Goal: Task Accomplishment & Management: Use online tool/utility

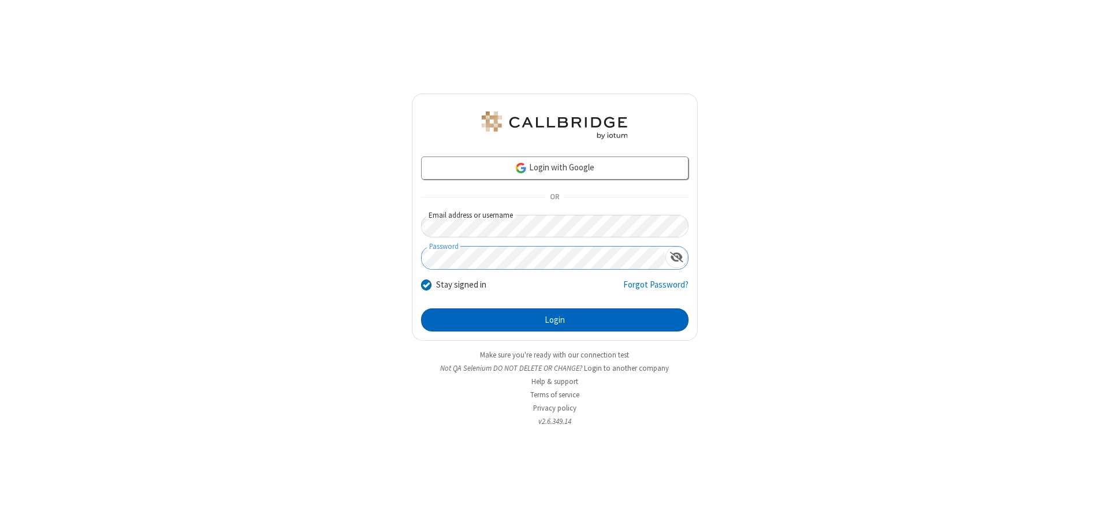
click at [554, 320] on button "Login" at bounding box center [554, 319] width 267 height 23
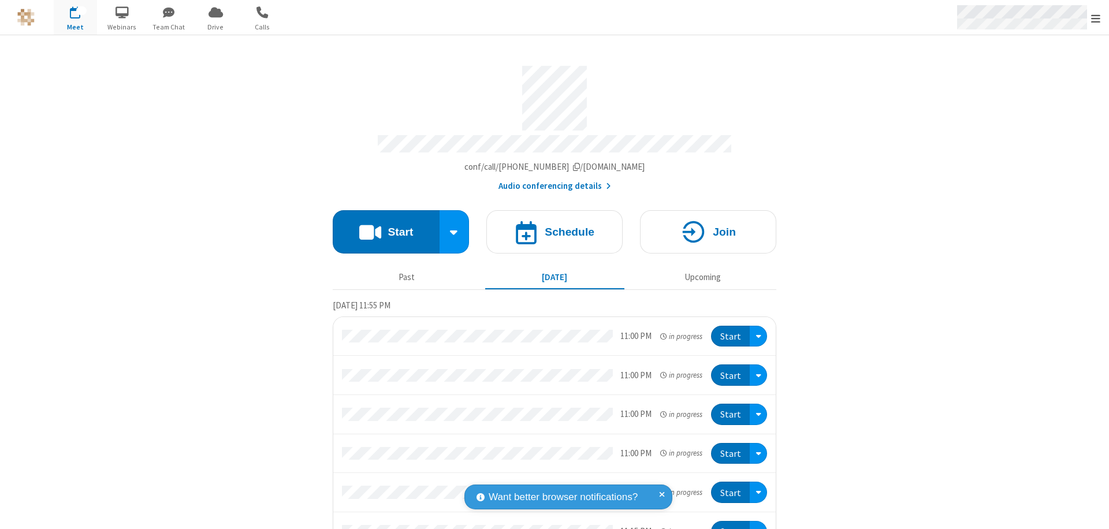
click at [1095, 18] on span "Open menu" at bounding box center [1095, 19] width 9 height 12
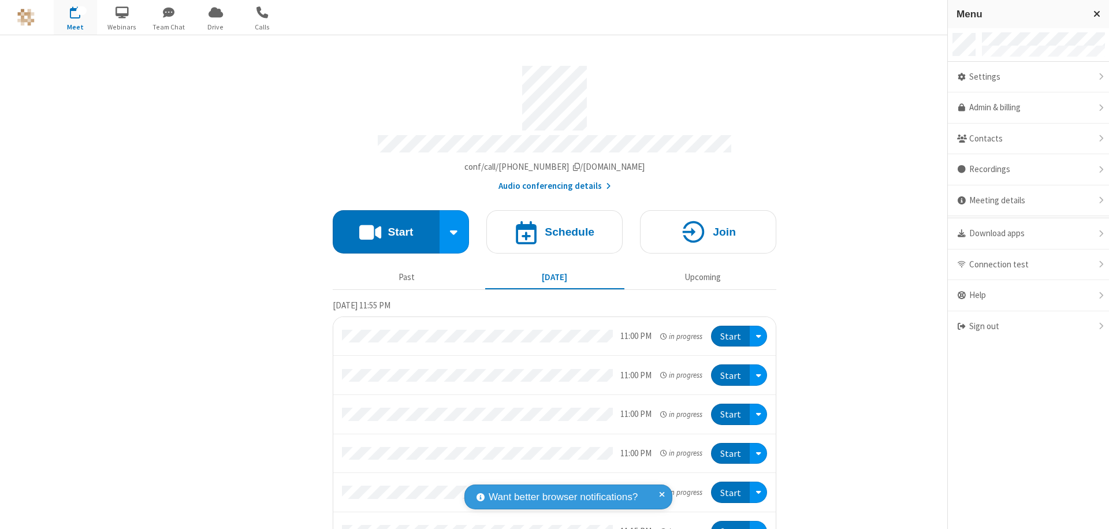
click at [75, 17] on span "button" at bounding box center [75, 12] width 43 height 20
click at [550, 226] on h4 "Schedule" at bounding box center [569, 231] width 50 height 11
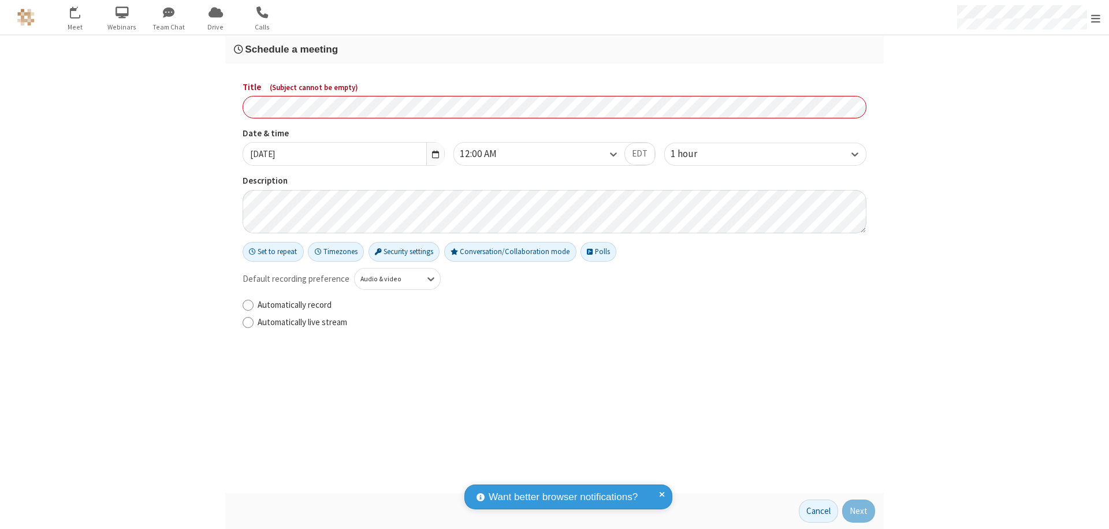
click at [554, 49] on h3 "Schedule a meeting" at bounding box center [554, 49] width 641 height 11
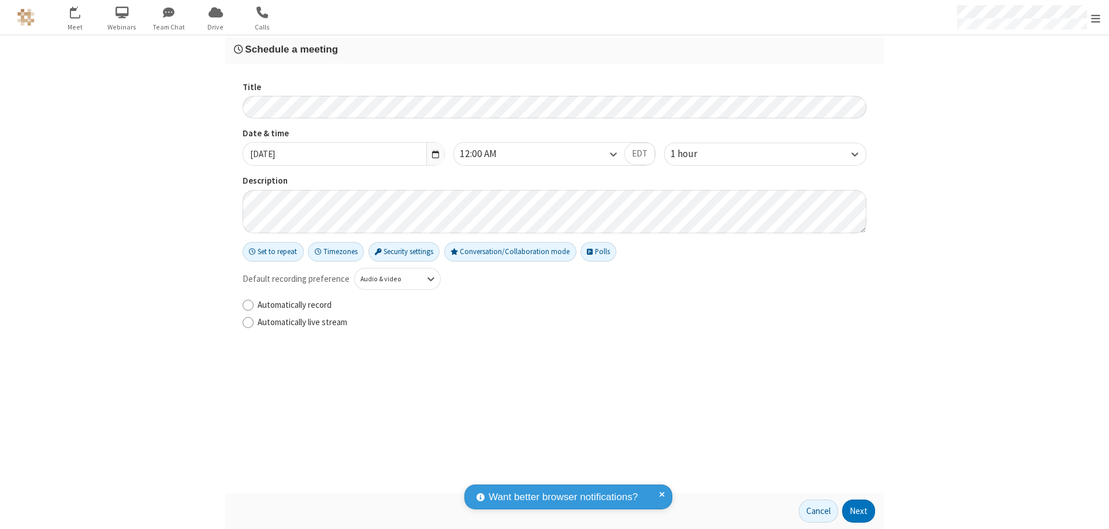
click at [859, 511] on button "Next" at bounding box center [858, 510] width 33 height 23
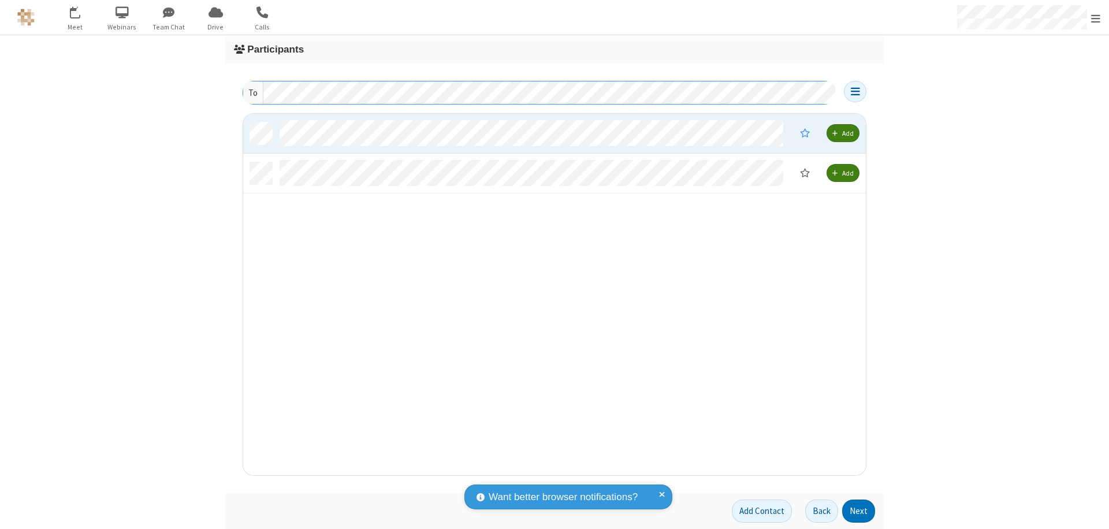
scroll to position [353, 614]
click at [859, 511] on button "Next" at bounding box center [858, 510] width 33 height 23
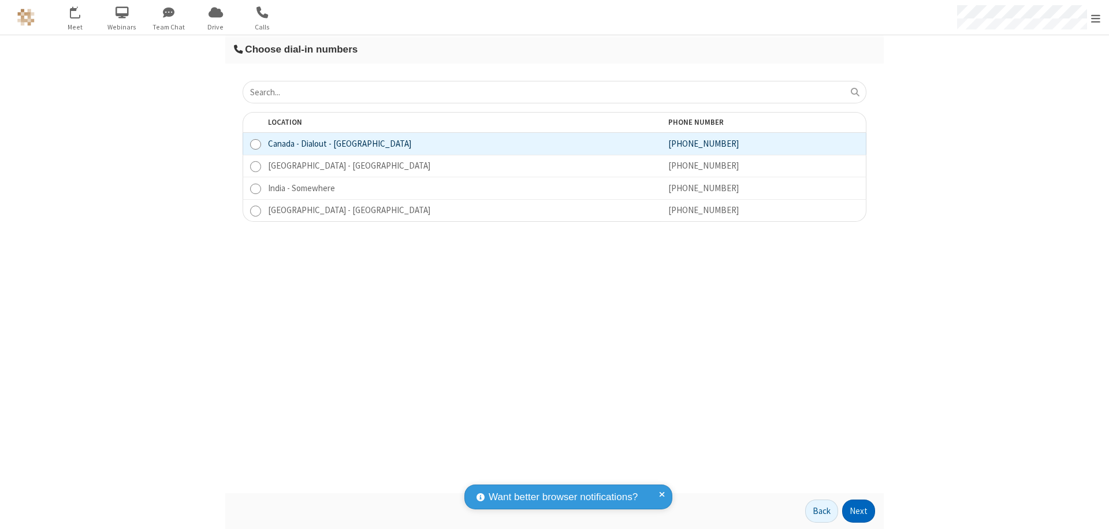
click at [859, 511] on button "Next" at bounding box center [858, 510] width 33 height 23
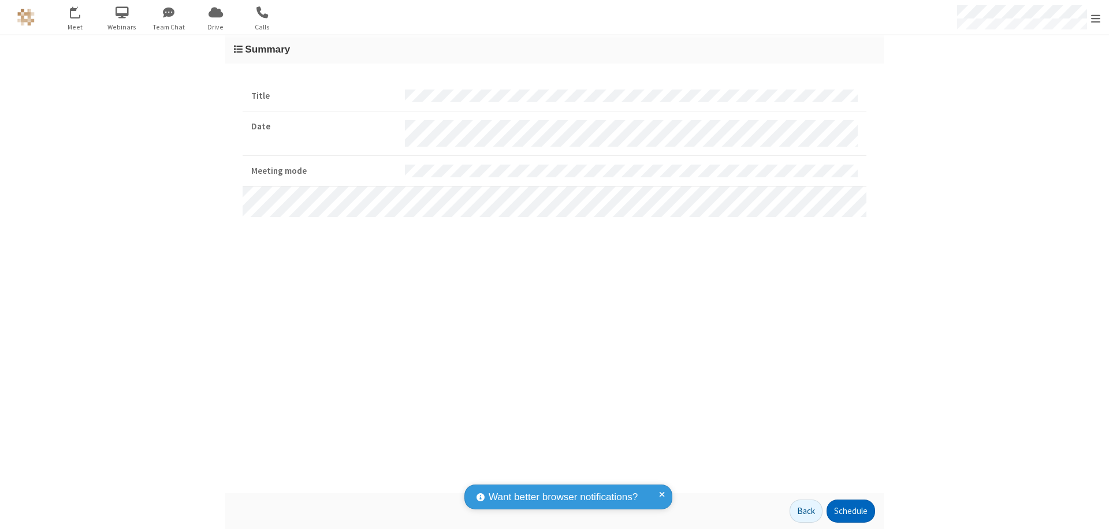
click at [850, 511] on button "Schedule" at bounding box center [850, 510] width 48 height 23
